Goal: Information Seeking & Learning: Find specific fact

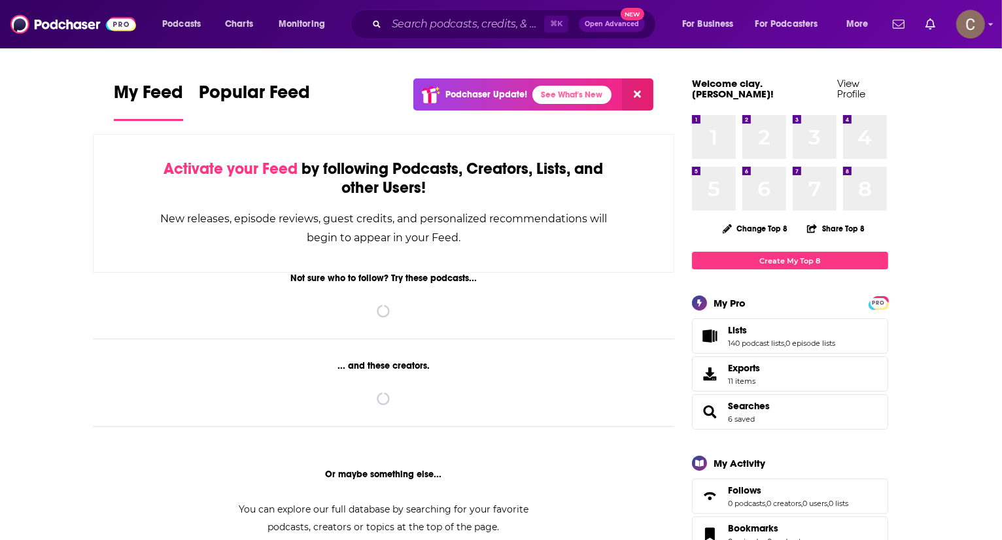
click at [402, 25] on input "Search podcasts, credits, & more..." at bounding box center [466, 24] width 158 height 21
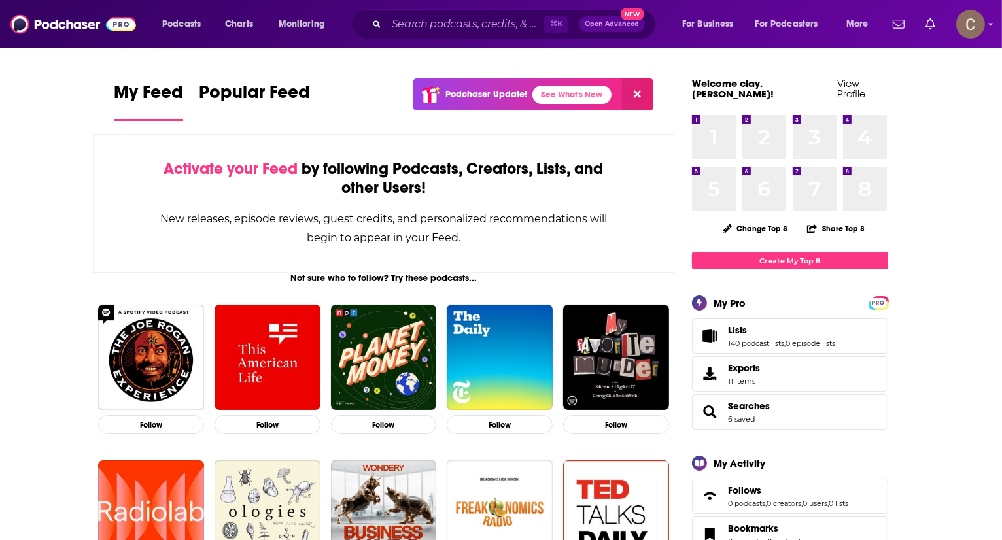
click at [434, 26] on input "Search podcasts, credits, & more..." at bounding box center [466, 24] width 158 height 21
click at [407, 23] on input "Search podcasts, credits, & more..." at bounding box center [466, 24] width 158 height 21
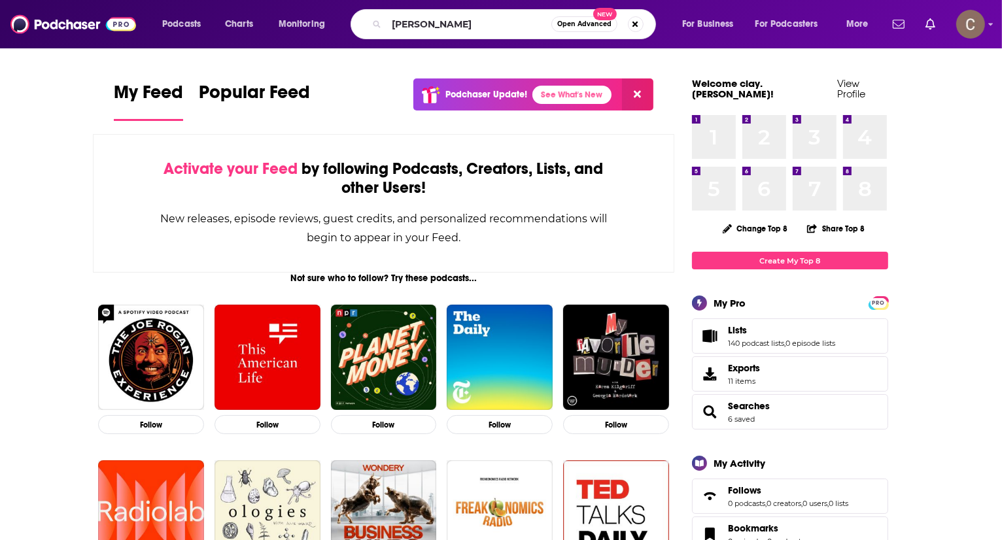
type input "[PERSON_NAME]"
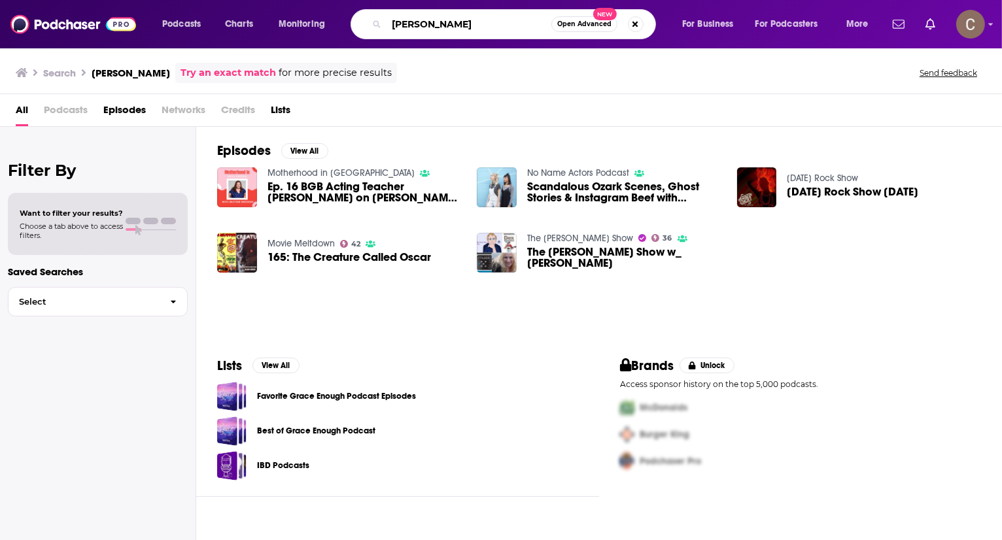
click at [471, 25] on input "[PERSON_NAME]" at bounding box center [469, 24] width 165 height 21
paste input "[PERSON_NAME]"
type input "[PERSON_NAME]"
